Goal: Find specific page/section: Find specific page/section

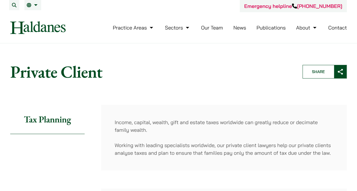
click at [207, 30] on link "Our Team" at bounding box center [212, 27] width 22 height 7
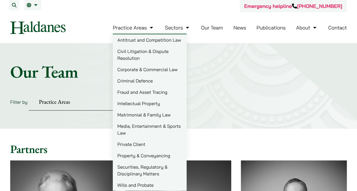
click at [135, 143] on link "Private Client" at bounding box center [150, 144] width 74 height 11
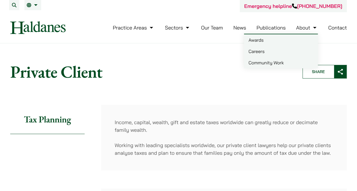
click at [250, 49] on link "Careers" at bounding box center [281, 51] width 74 height 11
